Goal: Task Accomplishment & Management: Use online tool/utility

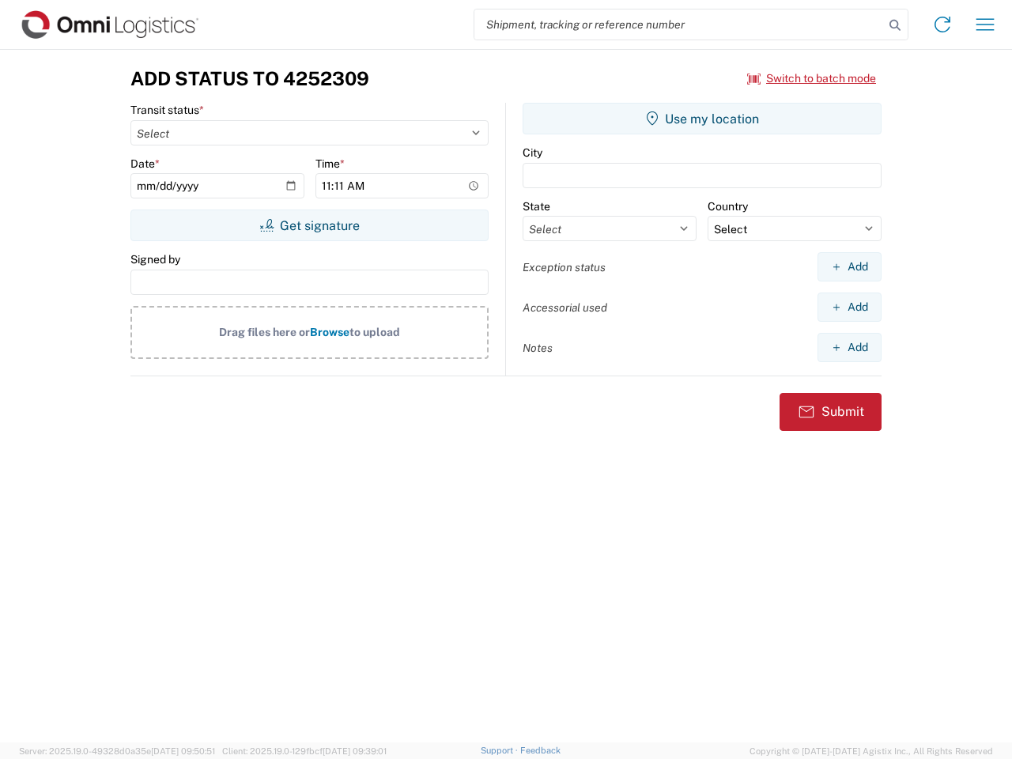
click at [679, 25] on input "search" at bounding box center [678, 24] width 409 height 30
click at [895, 25] on icon at bounding box center [895, 25] width 22 height 22
click at [942, 25] on icon at bounding box center [942, 24] width 25 height 25
click at [985, 25] on icon "button" at bounding box center [985, 24] width 18 height 12
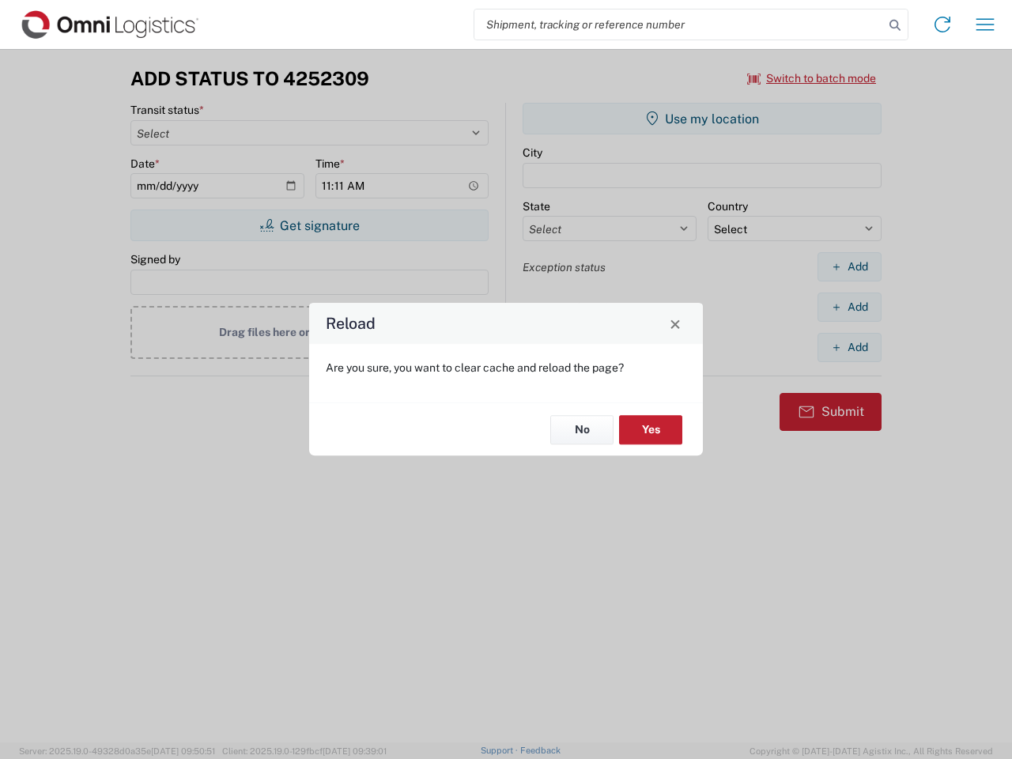
click at [309, 225] on div "Reload Are you sure, you want to clear cache and reload the page? No Yes" at bounding box center [506, 379] width 1012 height 759
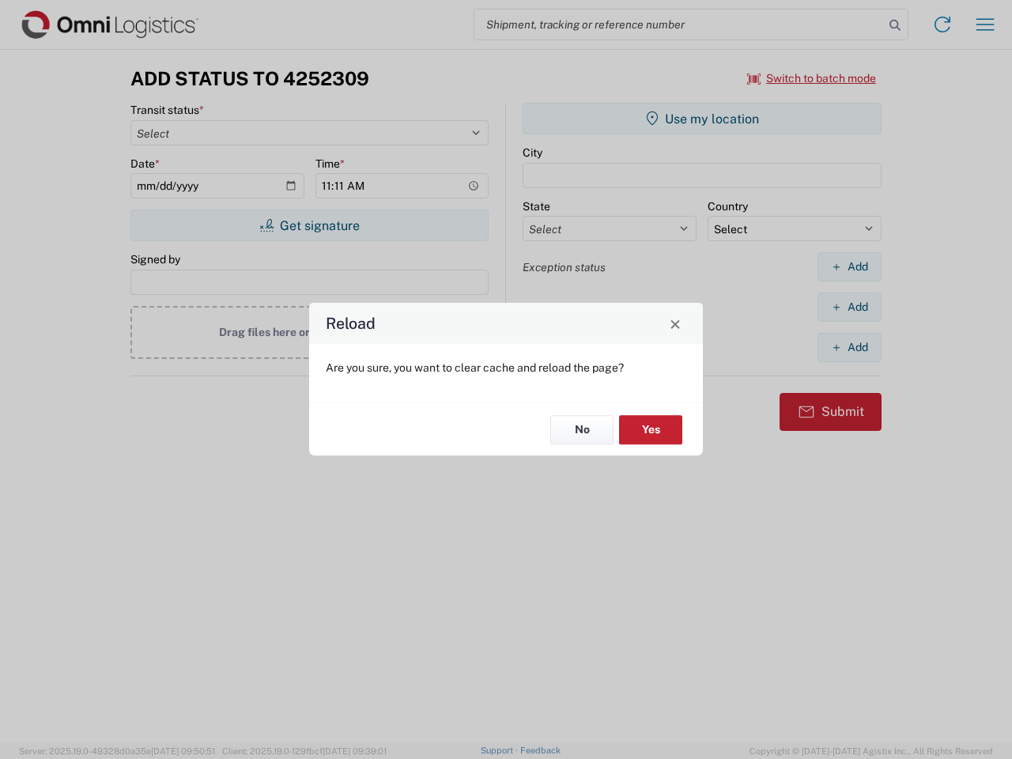
click at [702, 119] on div "Reload Are you sure, you want to clear cache and reload the page? No Yes" at bounding box center [506, 379] width 1012 height 759
click at [849, 266] on div "Reload Are you sure, you want to clear cache and reload the page? No Yes" at bounding box center [506, 379] width 1012 height 759
click at [849, 307] on div "Reload Are you sure, you want to clear cache and reload the page? No Yes" at bounding box center [506, 379] width 1012 height 759
click at [849, 347] on div "Reload Are you sure, you want to clear cache and reload the page? No Yes" at bounding box center [506, 379] width 1012 height 759
